Goal: Browse casually: Explore the website without a specific task or goal

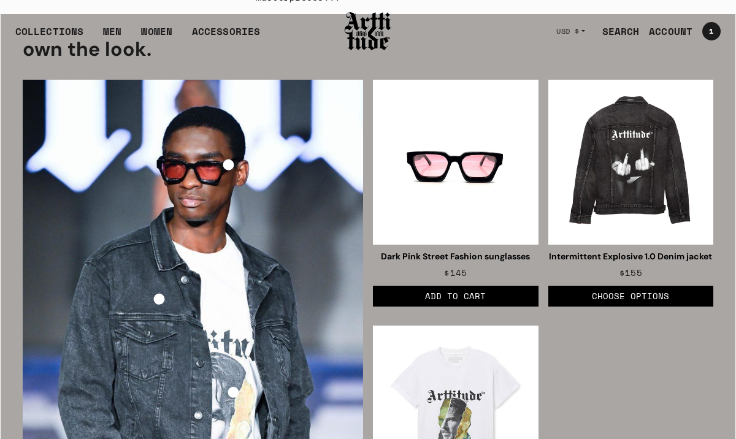
scroll to position [1490, 0]
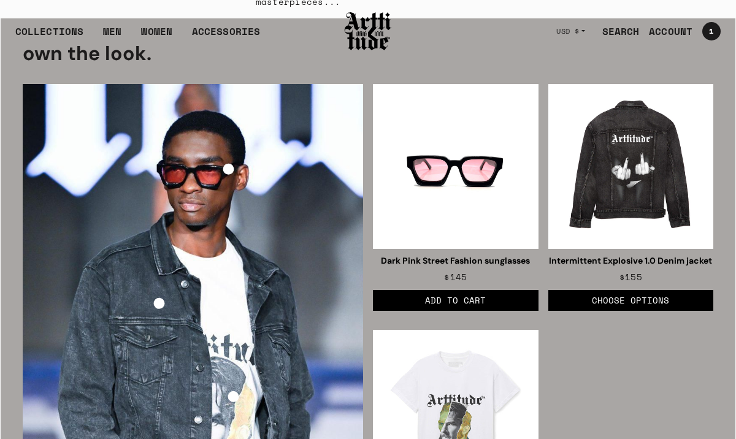
click at [474, 168] on img "Dark Pink Street Fashion sunglasses" at bounding box center [456, 167] width 166 height 166
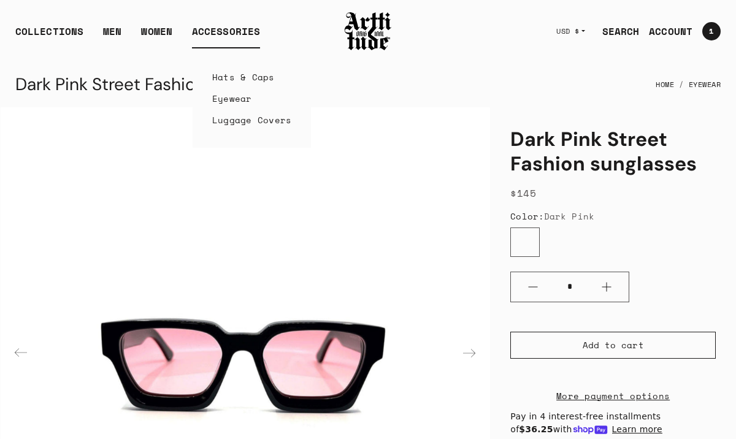
click at [226, 100] on link "Eyewear" at bounding box center [252, 98] width 80 height 21
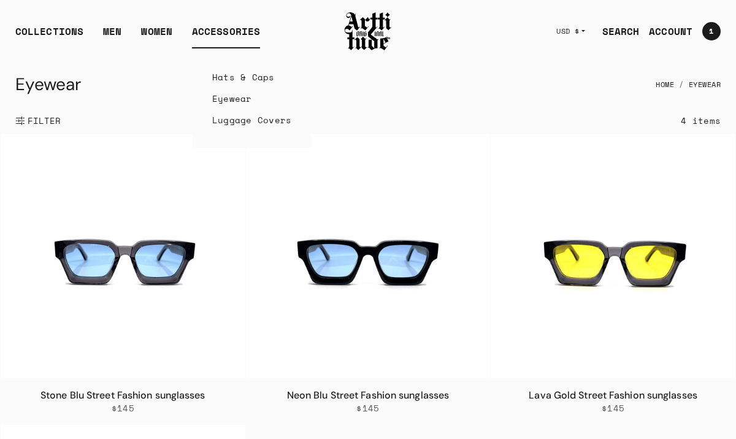
click at [231, 128] on link "Luggage Covers" at bounding box center [252, 119] width 80 height 21
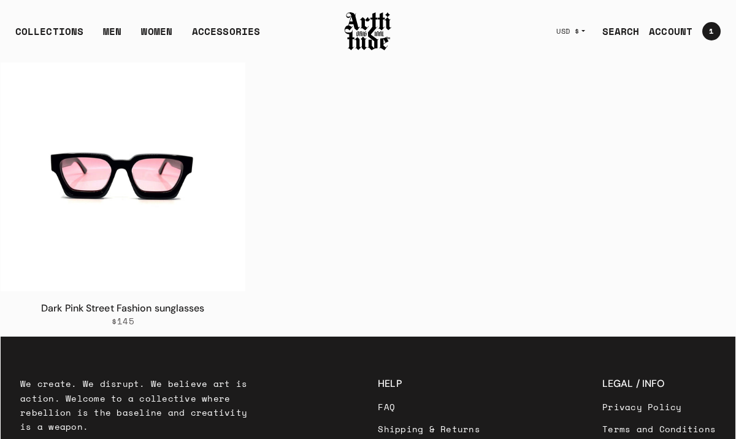
scroll to position [518, 0]
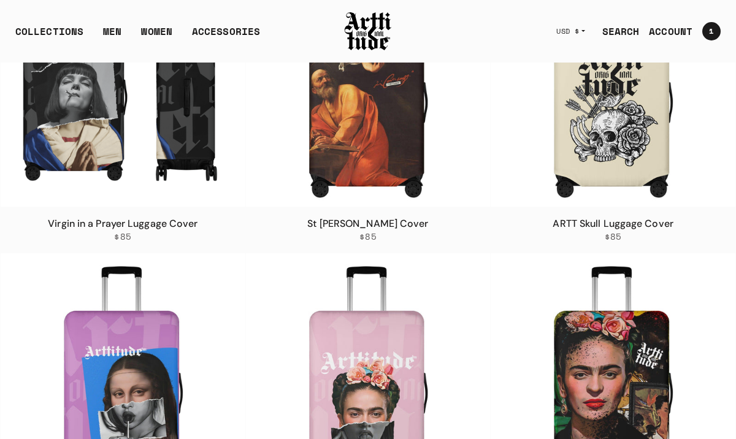
scroll to position [144, 0]
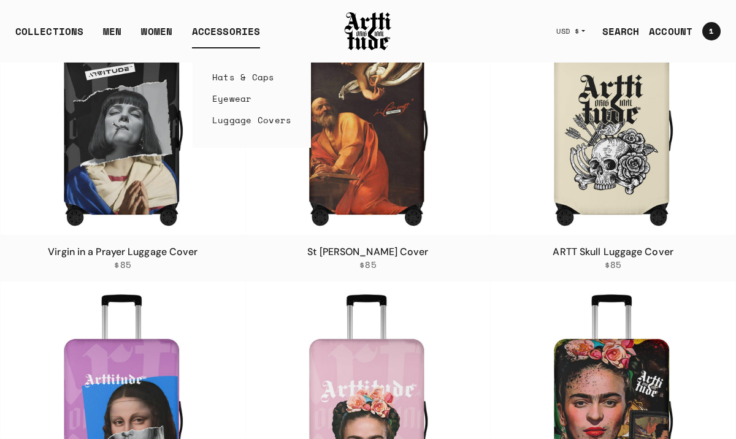
click at [228, 78] on link "Hats & Caps" at bounding box center [252, 76] width 80 height 21
